Goal: Find specific page/section: Find specific page/section

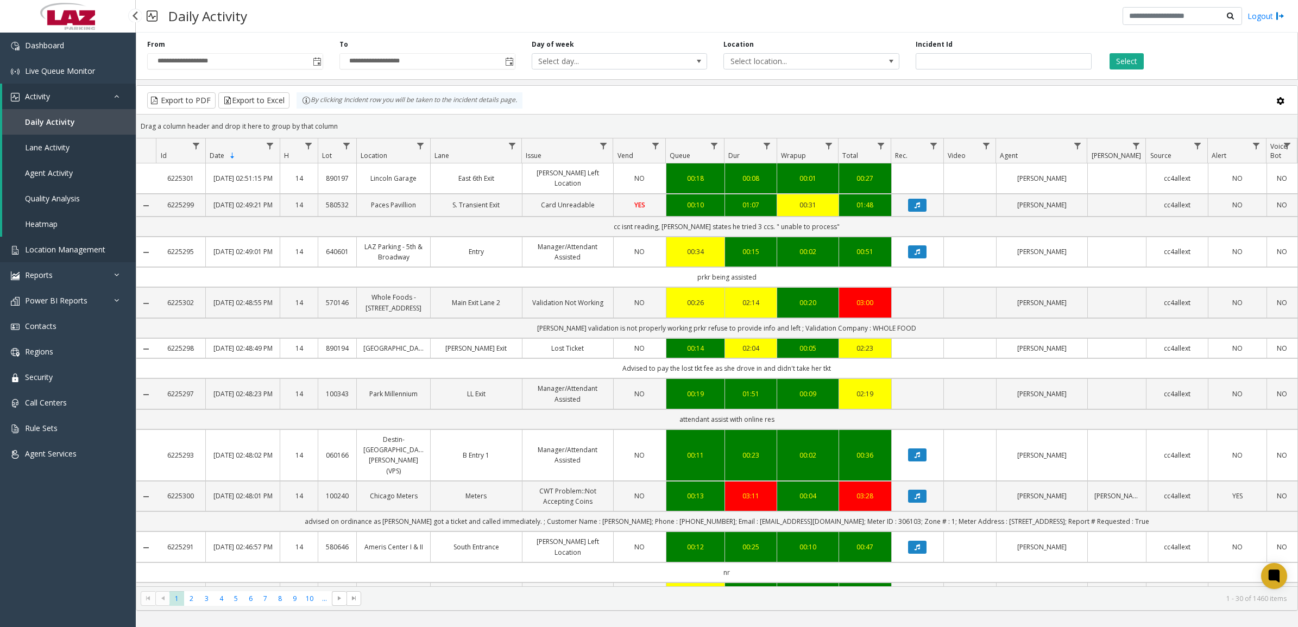
click at [77, 251] on span "Location Management" at bounding box center [65, 249] width 80 height 10
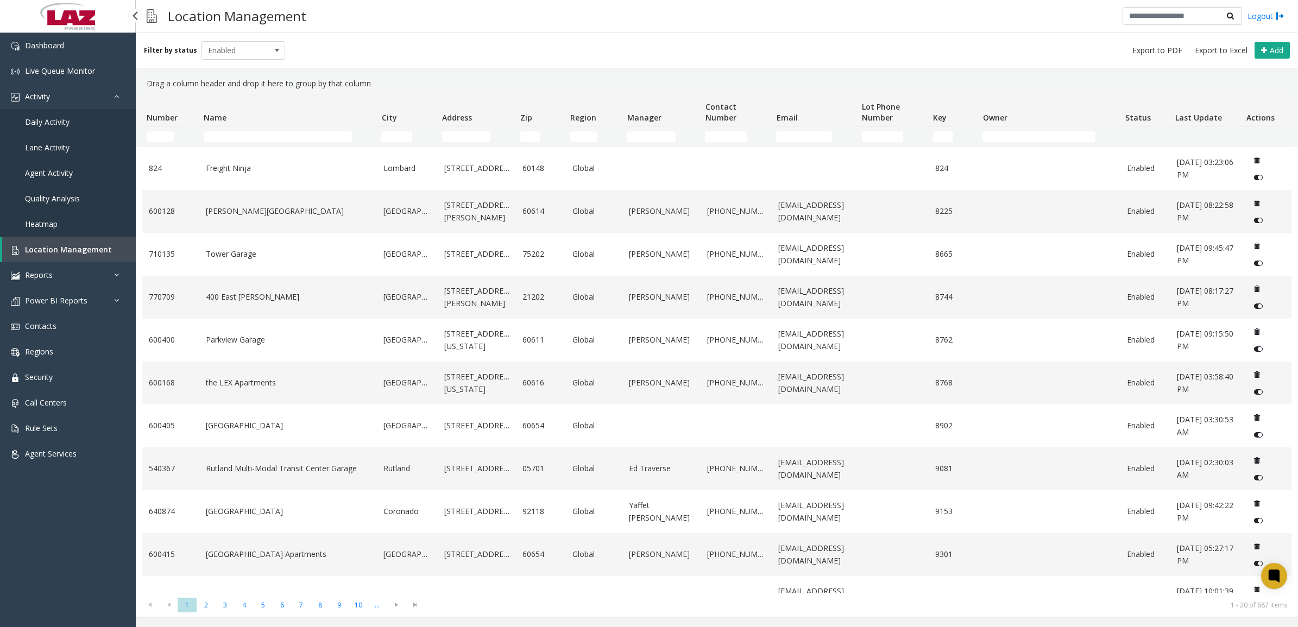
click at [61, 124] on span "Daily Activity" at bounding box center [47, 122] width 45 height 10
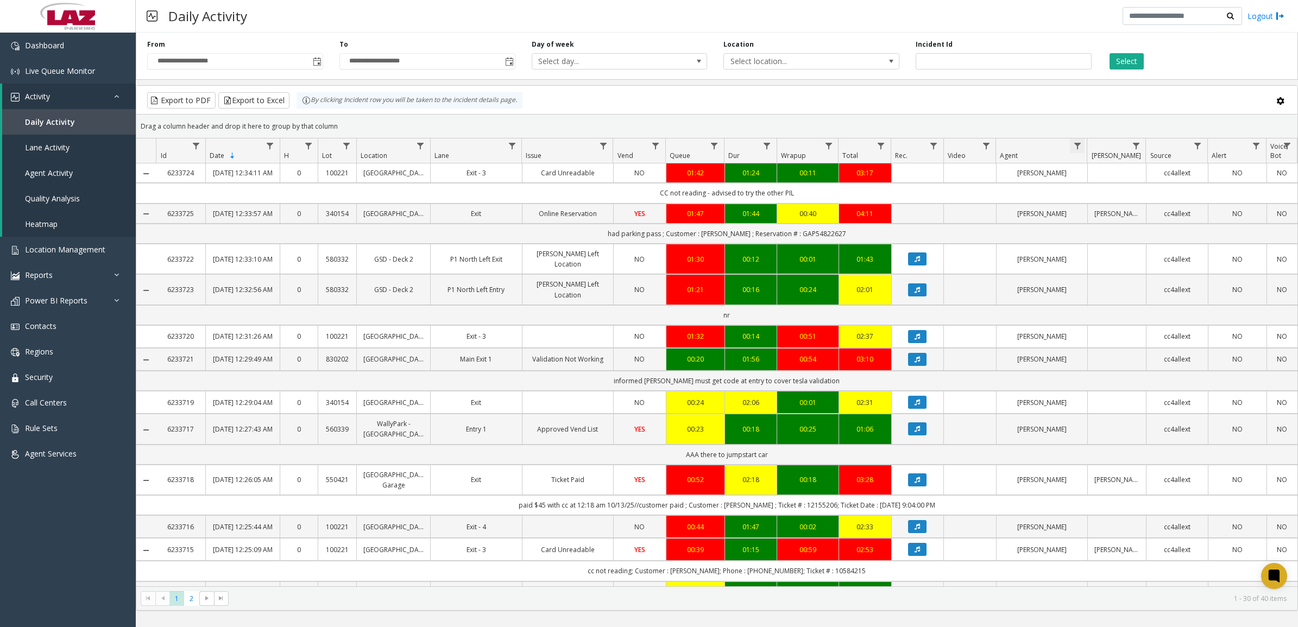
click at [863, 142] on span "Data table" at bounding box center [1077, 146] width 9 height 9
click at [863, 188] on input "Agent Filter" at bounding box center [1124, 193] width 92 height 18
type input "****"
click button "Filter" at bounding box center [1148, 294] width 45 height 24
